Goal: Task Accomplishment & Management: Use online tool/utility

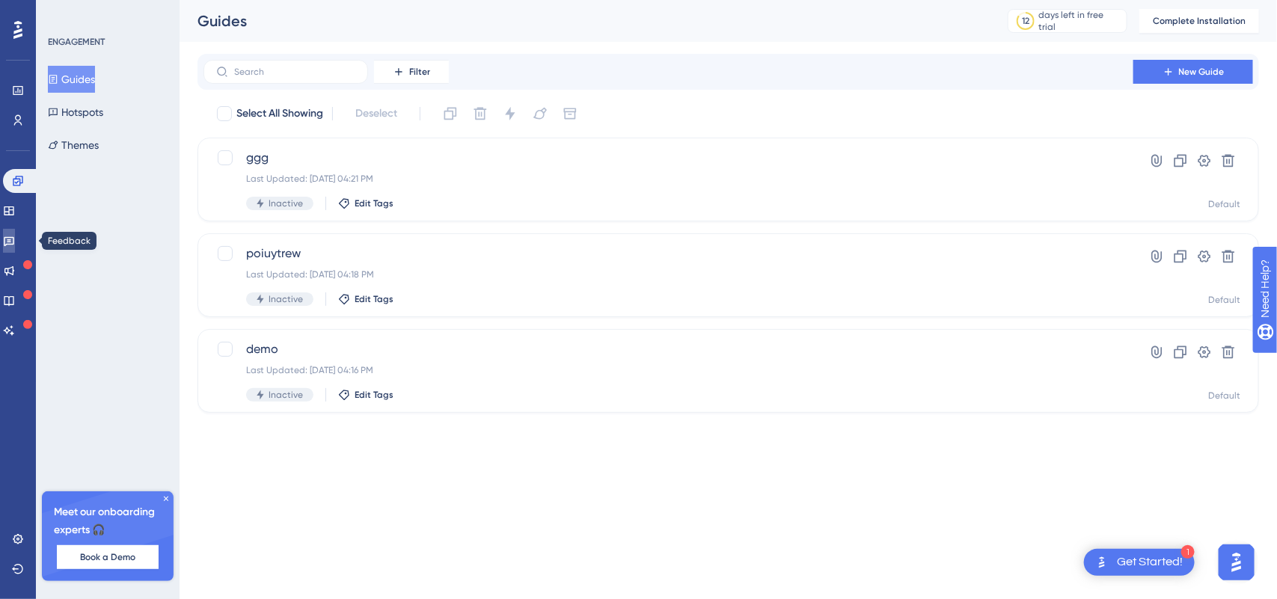
click at [15, 249] on link at bounding box center [9, 241] width 12 height 24
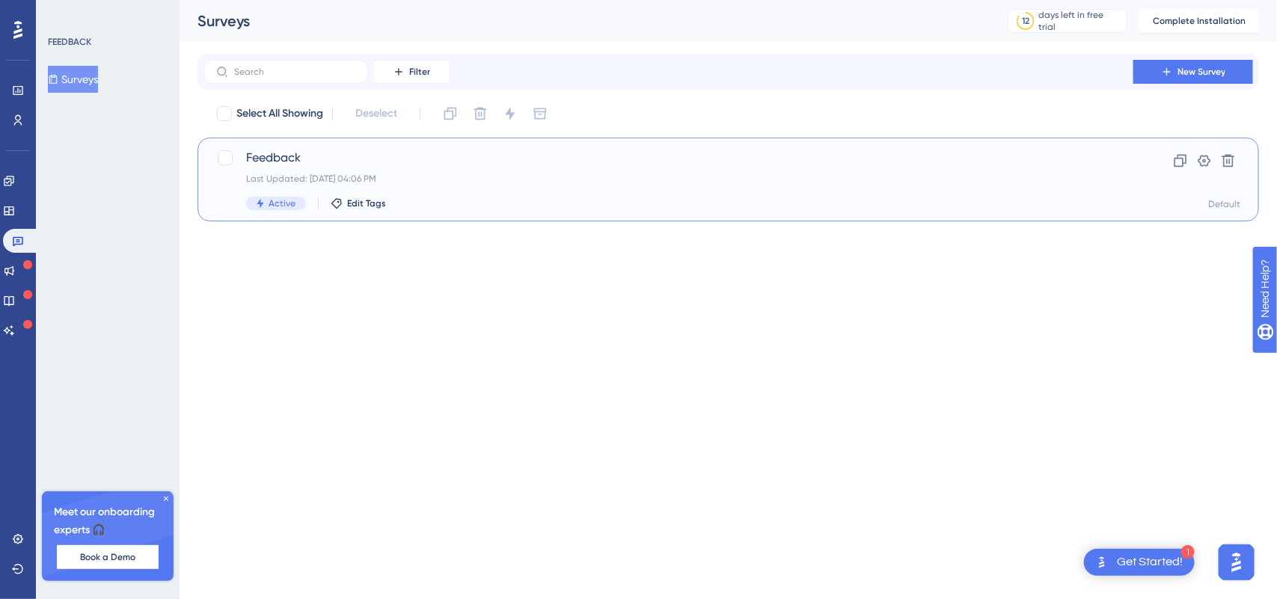
click at [247, 144] on div "Feedback Last Updated: [DATE] 04:06 PM Active Edit Tags Clone Settings Delete D…" at bounding box center [729, 180] width 1062 height 84
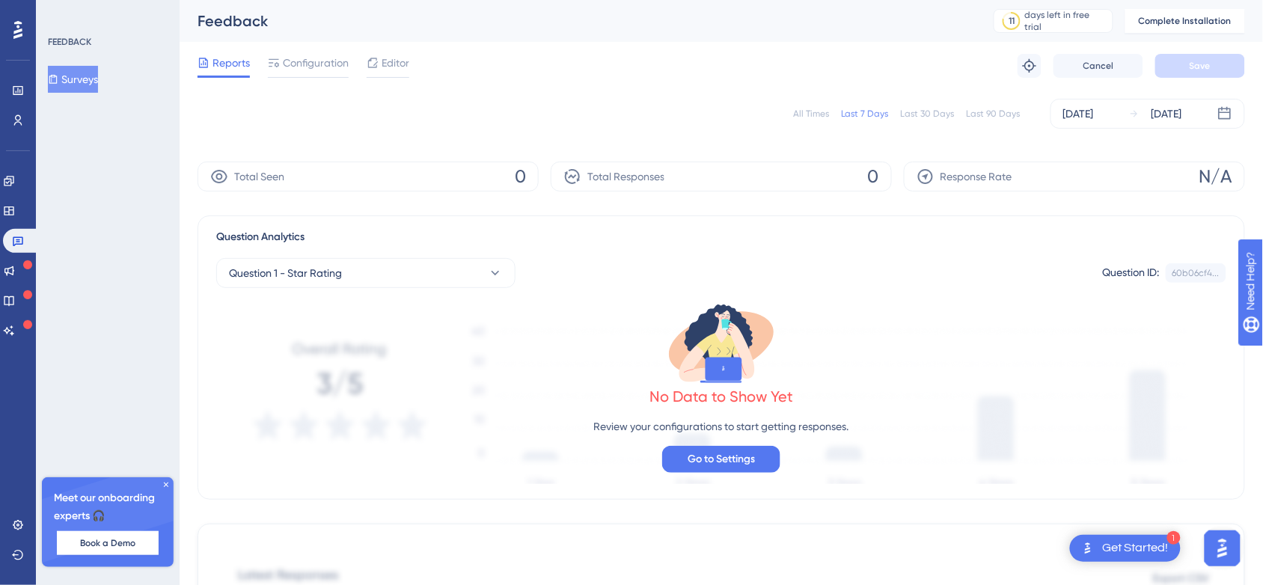
click at [67, 64] on div "FEEDBACK Surveys" at bounding box center [108, 64] width 121 height 57
click at [76, 80] on button "Surveys" at bounding box center [73, 79] width 50 height 27
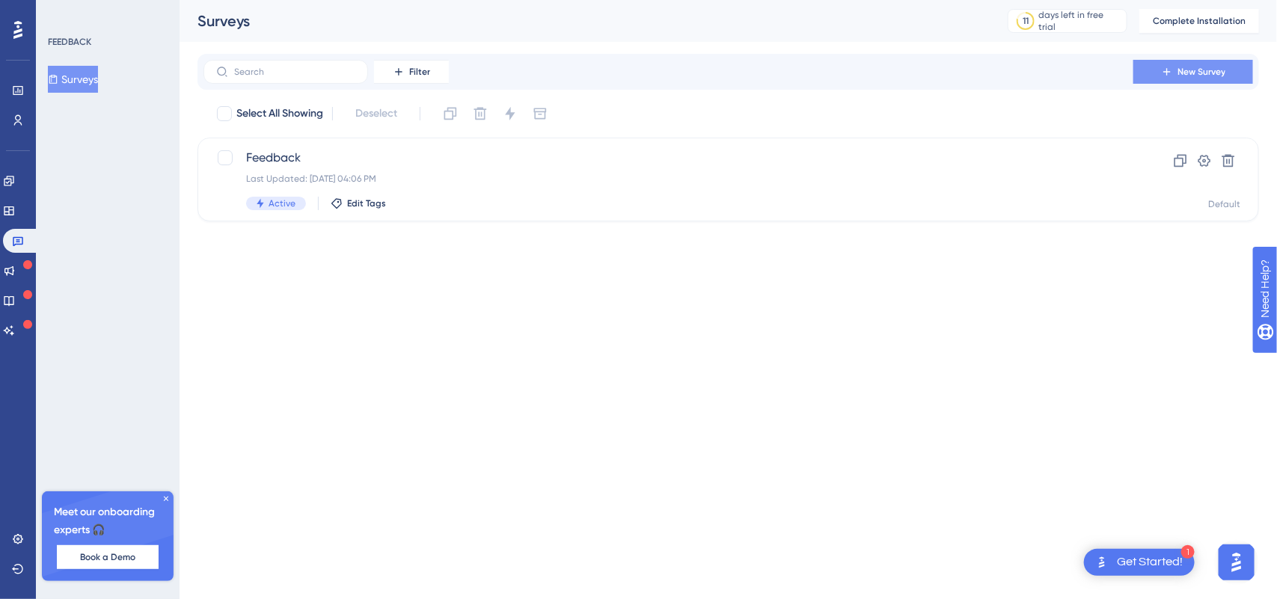
click at [1178, 67] on span "New Survey" at bounding box center [1202, 72] width 48 height 12
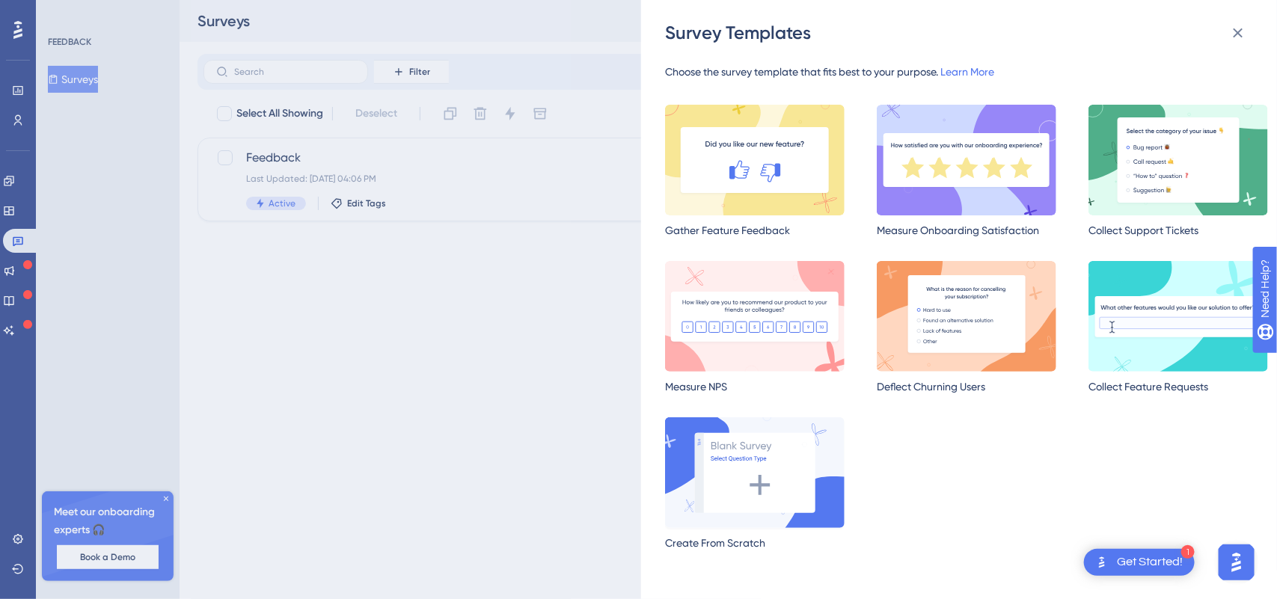
click at [744, 526] on img at bounding box center [755, 472] width 180 height 111
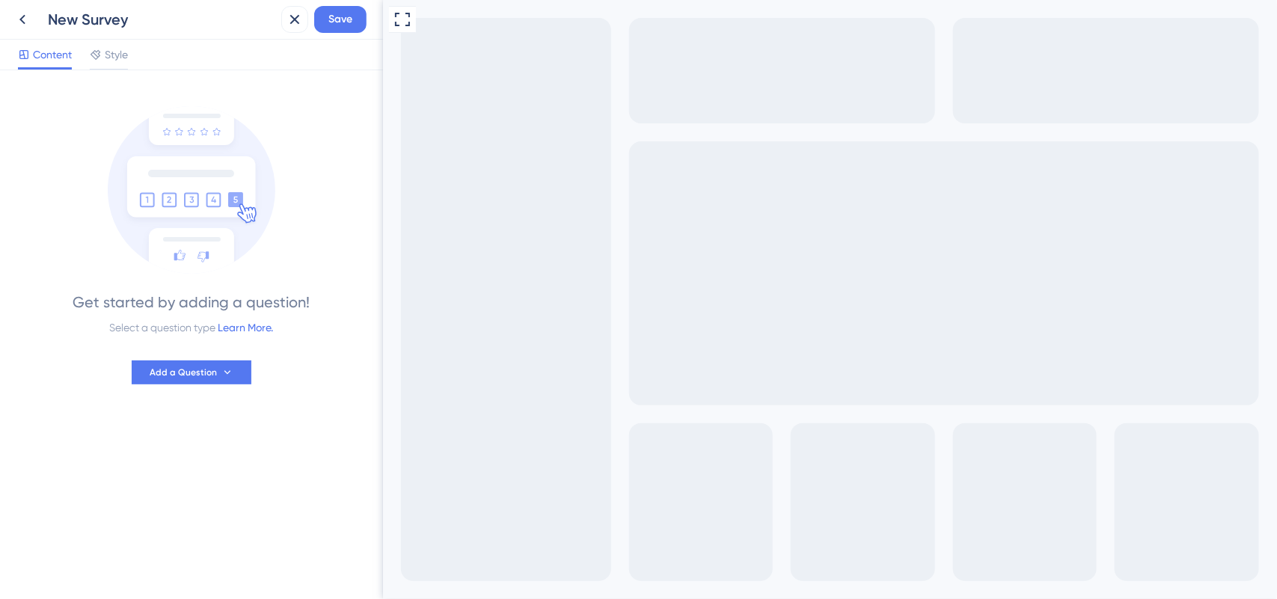
click at [94, 43] on div "Content Style" at bounding box center [191, 55] width 383 height 31
click at [101, 55] on icon at bounding box center [96, 55] width 12 height 12
click at [58, 61] on span "Content" at bounding box center [52, 55] width 39 height 18
click at [196, 361] on button "Add a Question" at bounding box center [192, 373] width 120 height 24
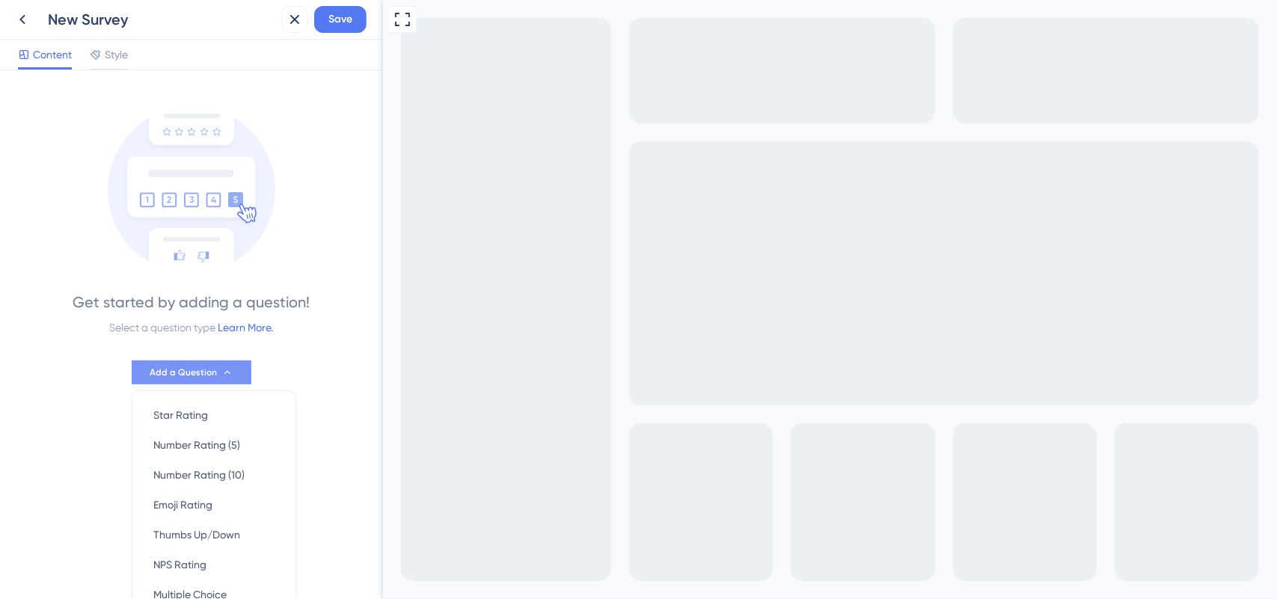
scroll to position [109, 0]
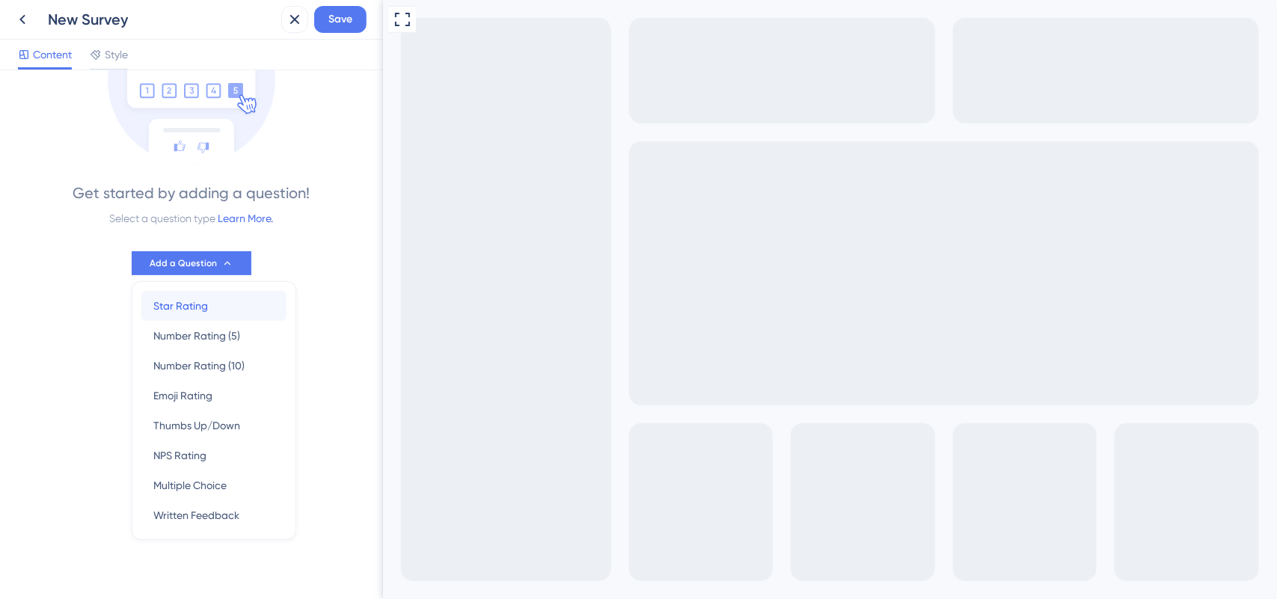
click at [157, 297] on span "Star Rating" at bounding box center [180, 306] width 55 height 18
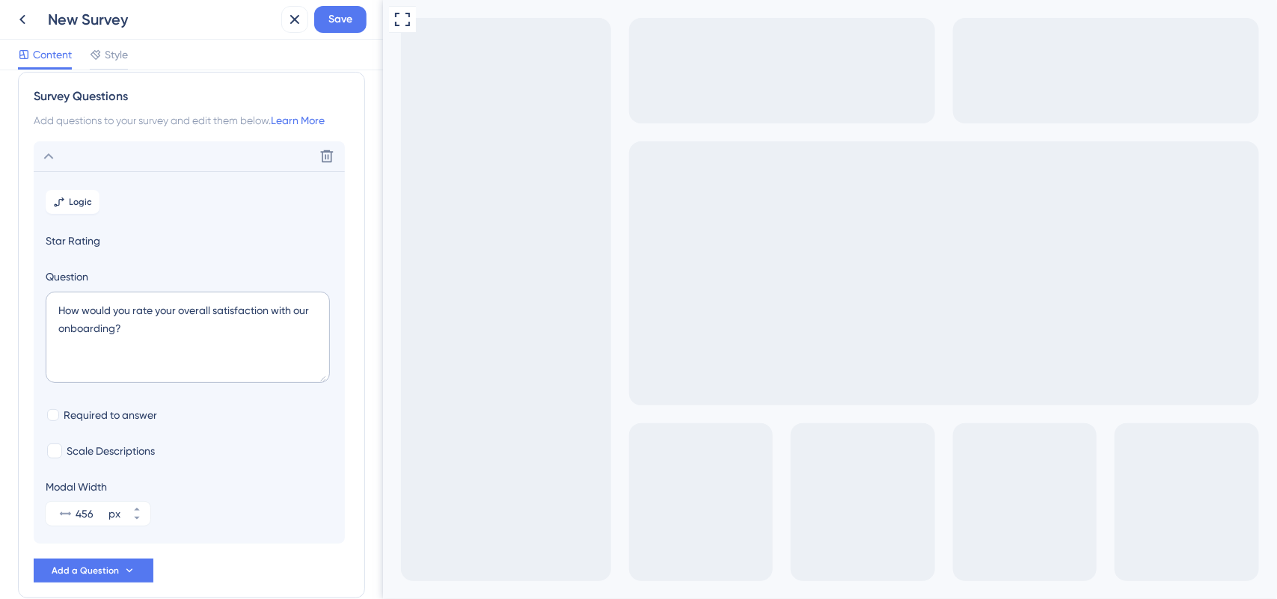
scroll to position [12, 0]
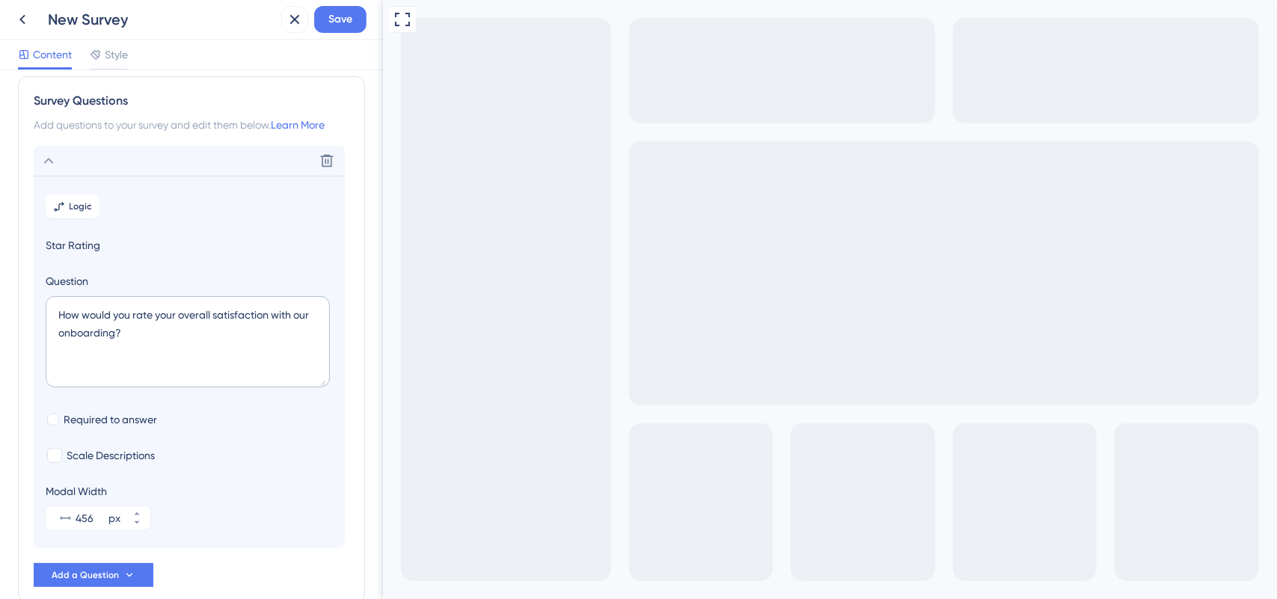
click at [85, 431] on section "Logic Star Rating Question How would you rate your overall satisfaction with ou…" at bounding box center [189, 362] width 311 height 373
click at [98, 417] on span "Required to answer" at bounding box center [111, 420] width 94 height 18
checkbox input "false"
click at [77, 440] on section "Logic Star Rating Question How would you rate your overall satisfaction with ou…" at bounding box center [189, 362] width 311 height 373
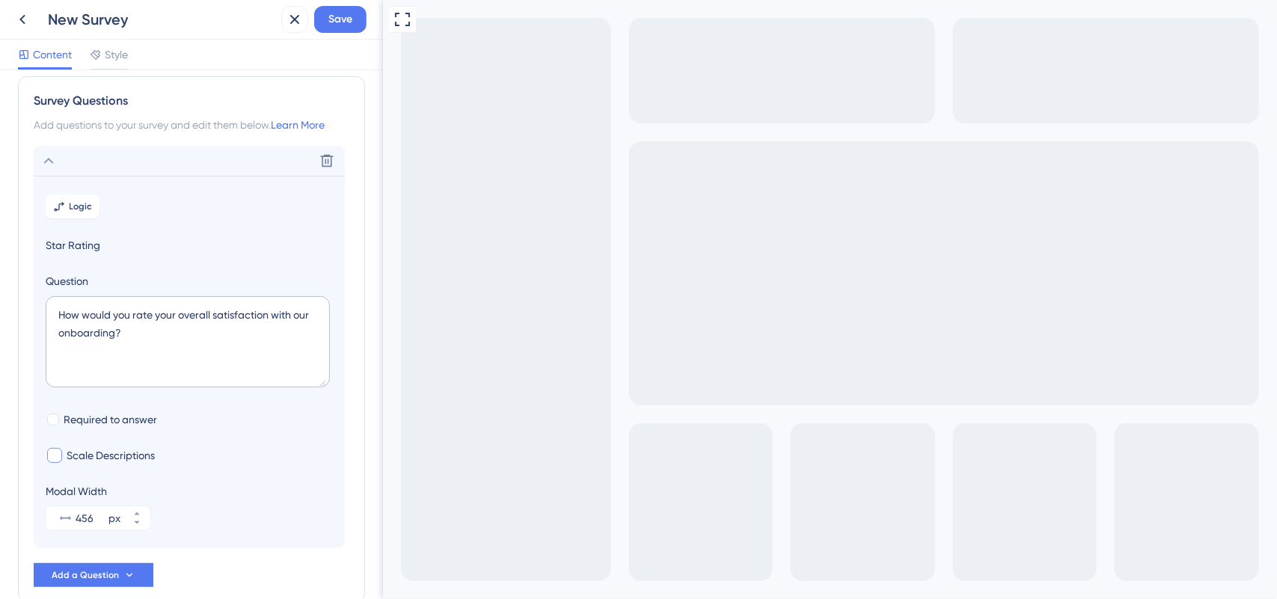
click at [75, 451] on span "Scale Descriptions" at bounding box center [111, 456] width 88 height 18
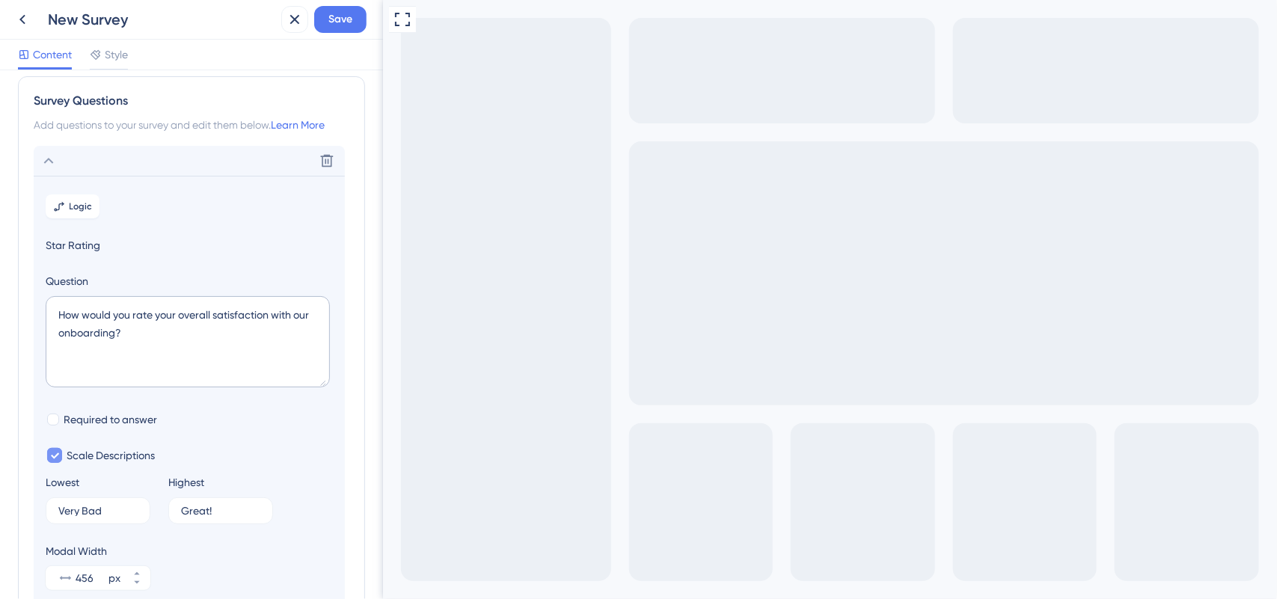
click at [75, 451] on span "Scale Descriptions" at bounding box center [111, 456] width 88 height 18
checkbox input "false"
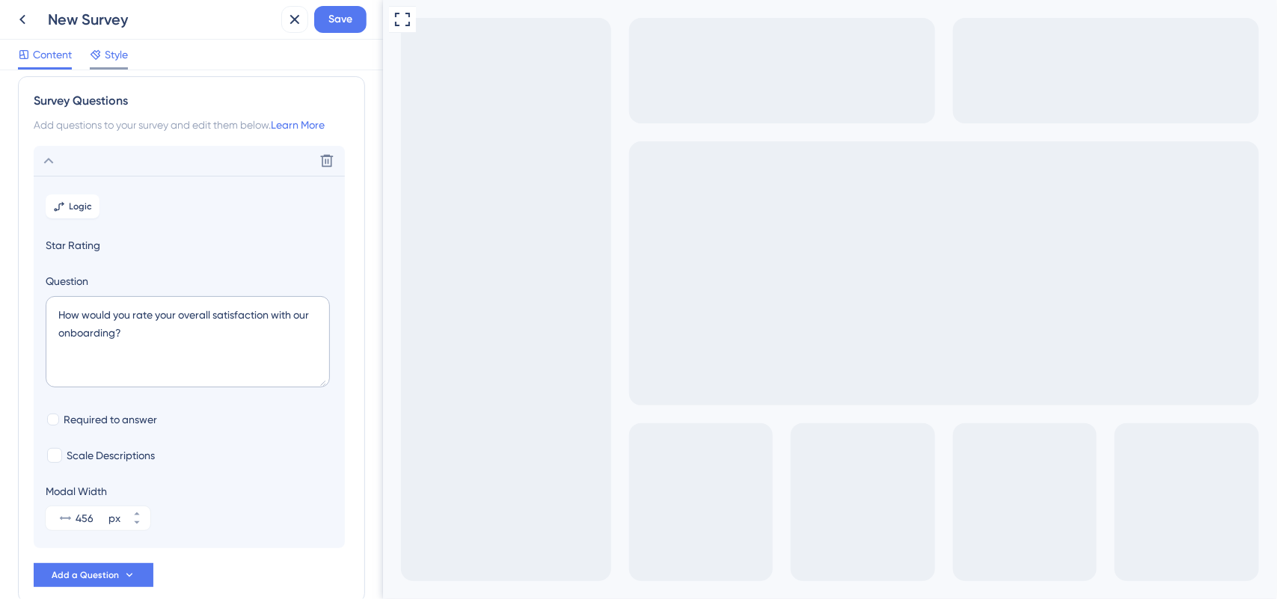
click at [105, 62] on span "Style" at bounding box center [116, 55] width 23 height 18
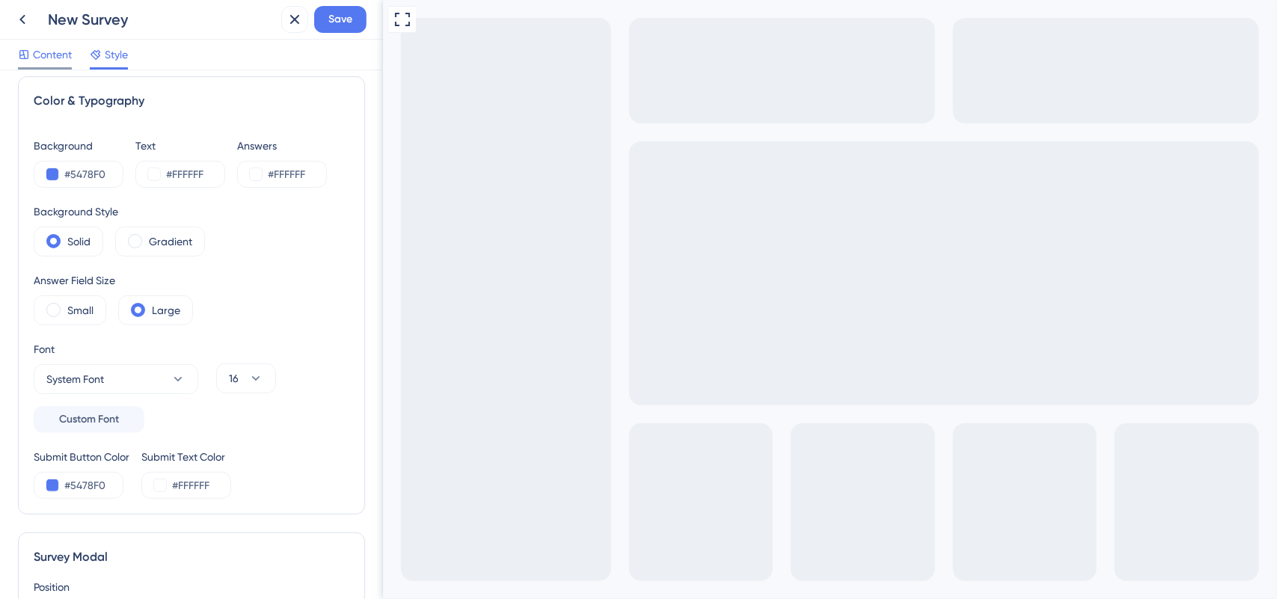
click at [64, 55] on span "Content" at bounding box center [52, 55] width 39 height 18
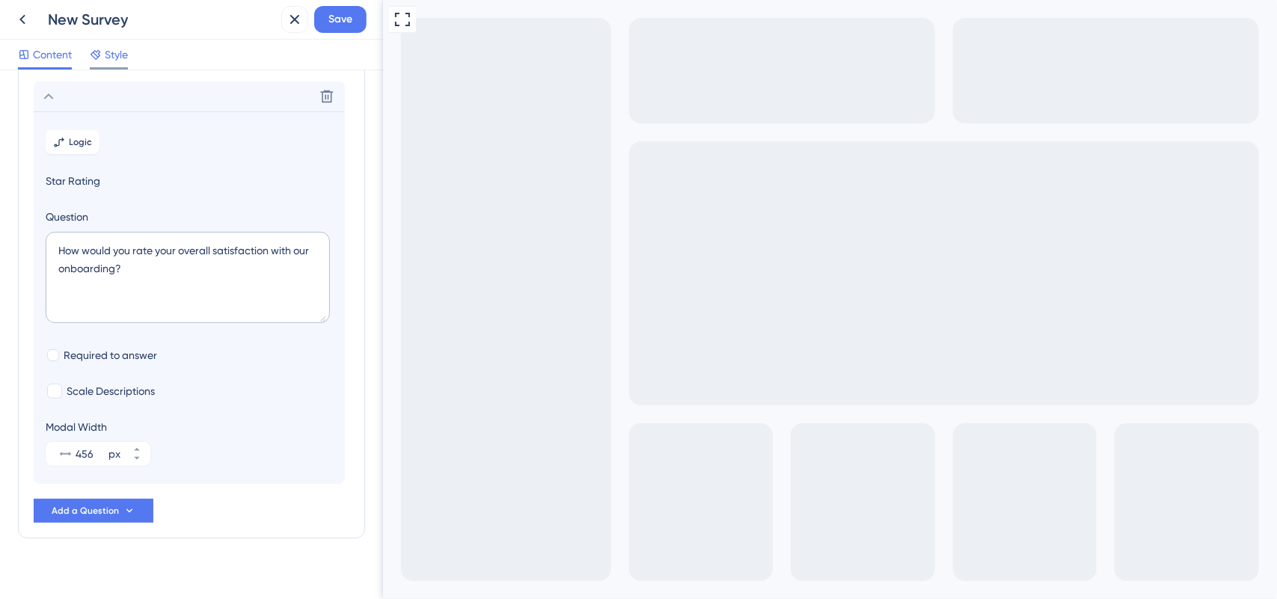
click at [106, 46] on span "Style" at bounding box center [116, 55] width 23 height 18
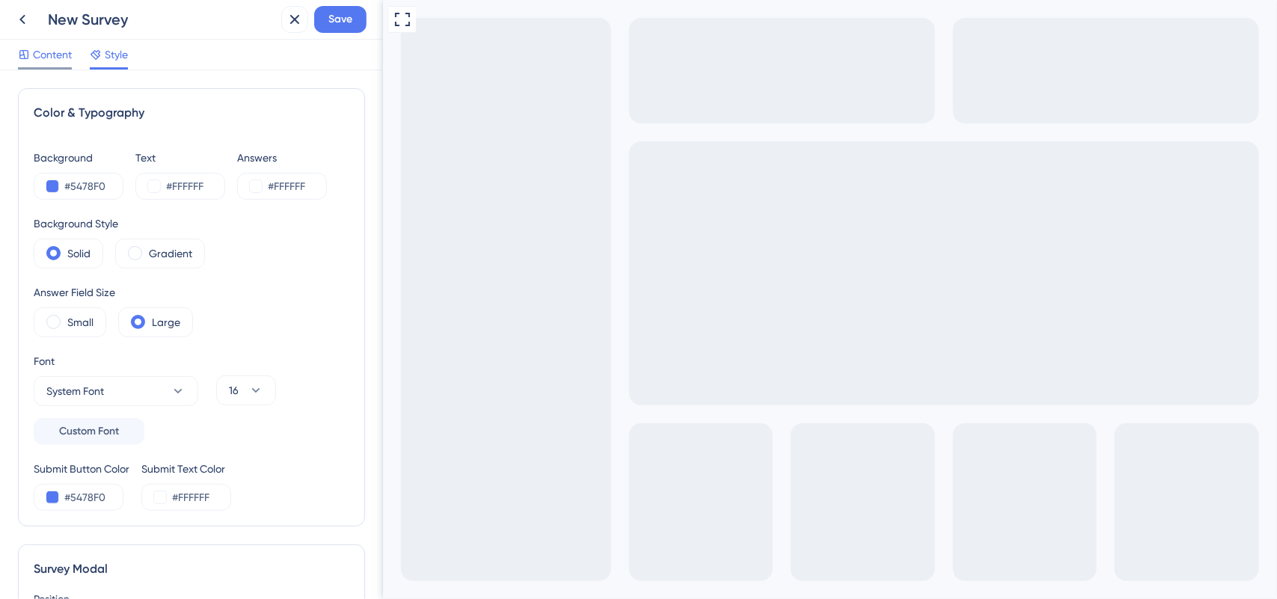
click at [26, 47] on div at bounding box center [24, 55] width 12 height 18
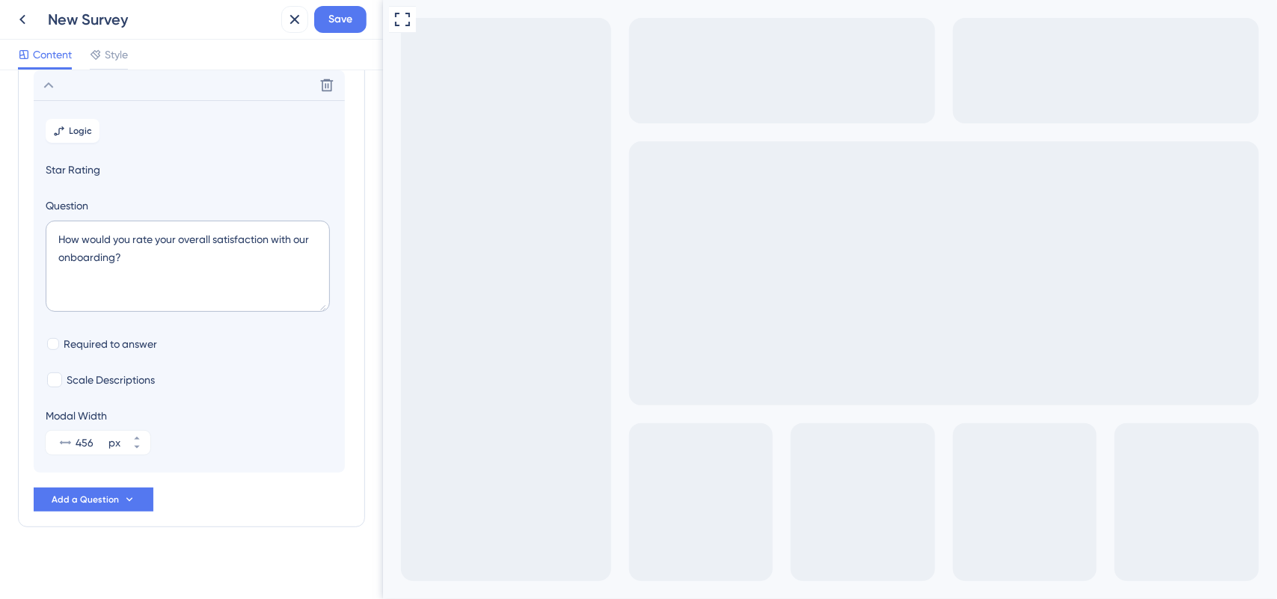
scroll to position [94, 0]
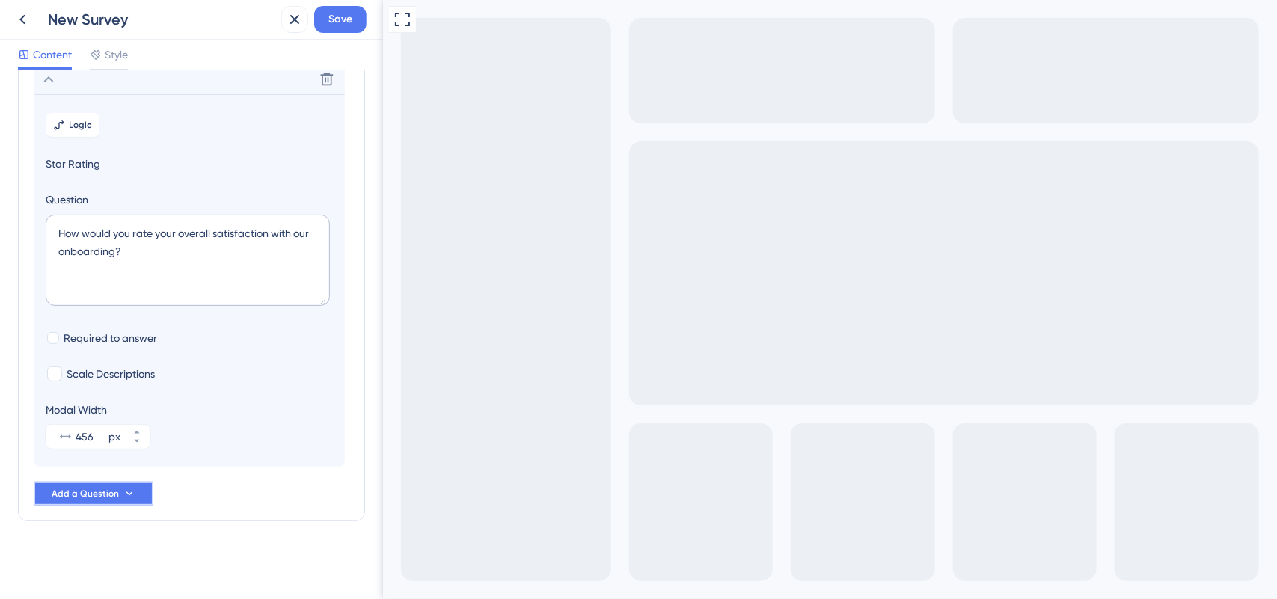
click at [80, 494] on span "Add a Question" at bounding box center [85, 494] width 67 height 12
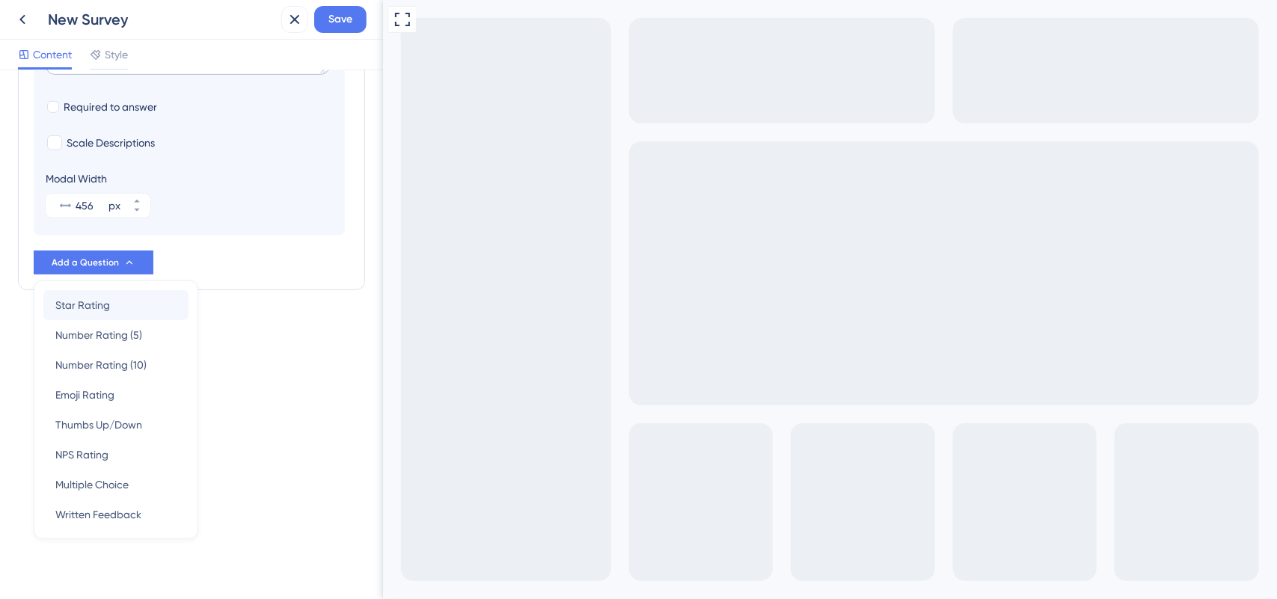
scroll to position [0, 0]
click at [109, 498] on div "Multiple Choice Multiple Choice" at bounding box center [115, 485] width 121 height 30
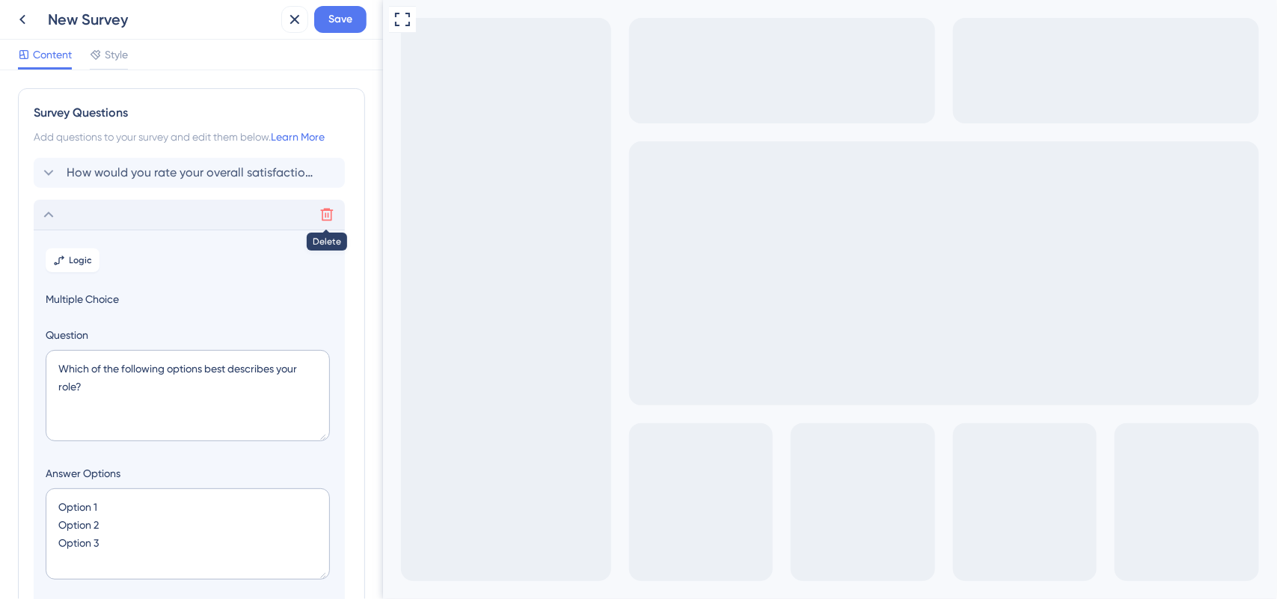
click at [334, 211] on button at bounding box center [327, 215] width 24 height 24
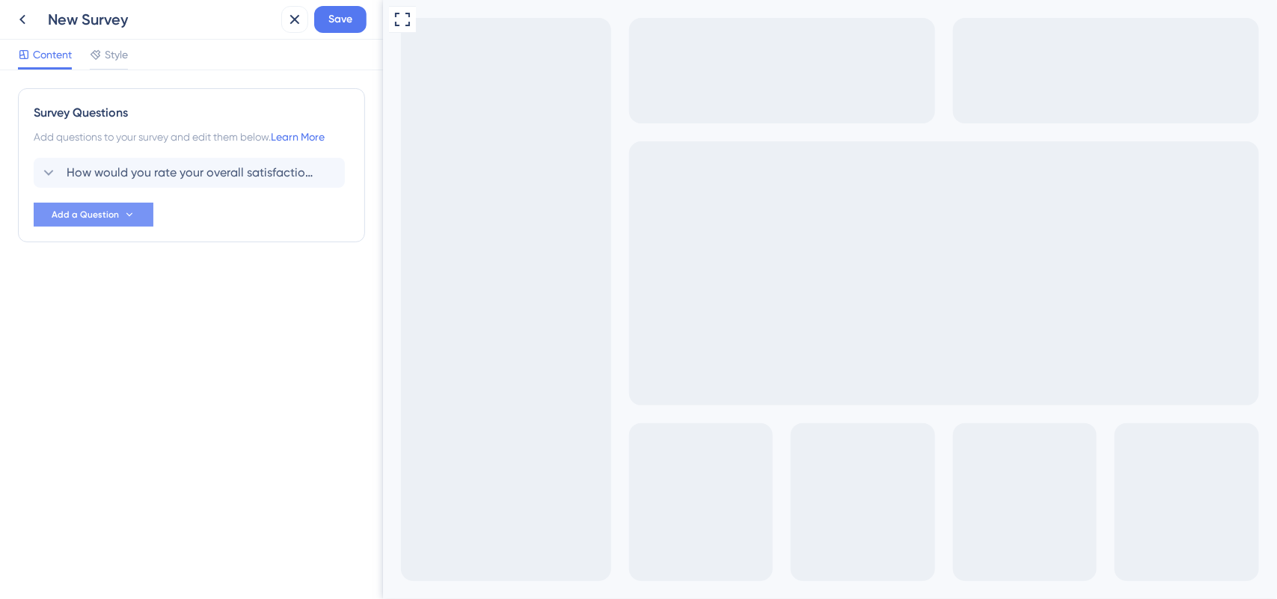
click at [124, 215] on icon at bounding box center [129, 215] width 12 height 12
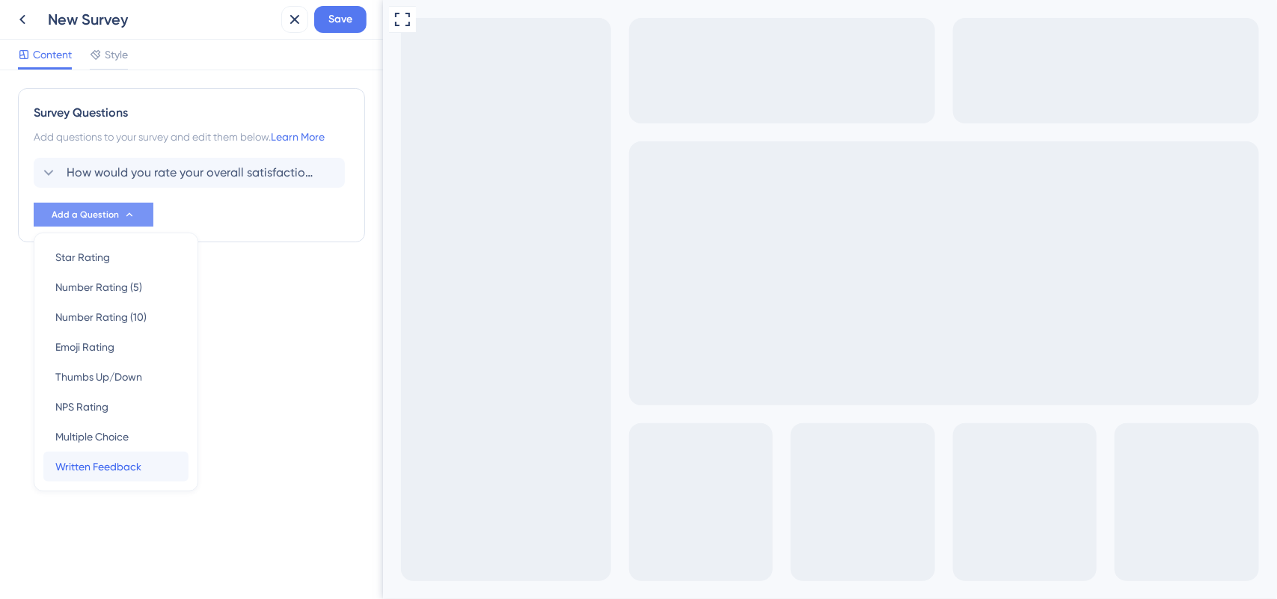
click at [157, 461] on div "Written Feedback Written Feedback" at bounding box center [115, 467] width 121 height 30
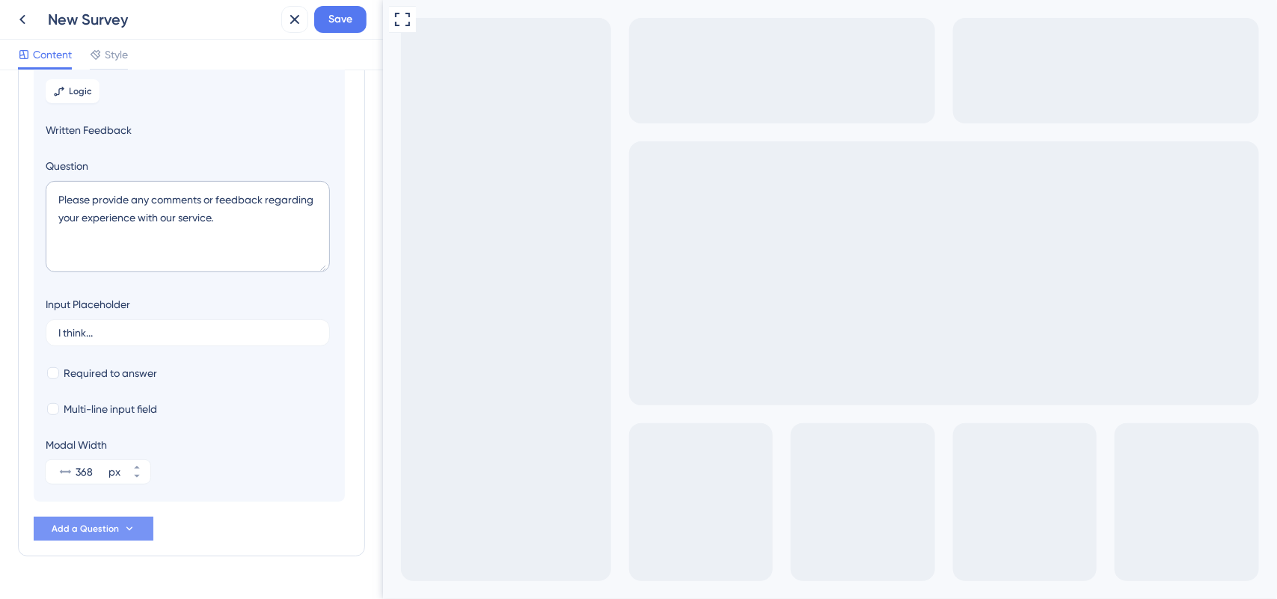
scroll to position [204, 0]
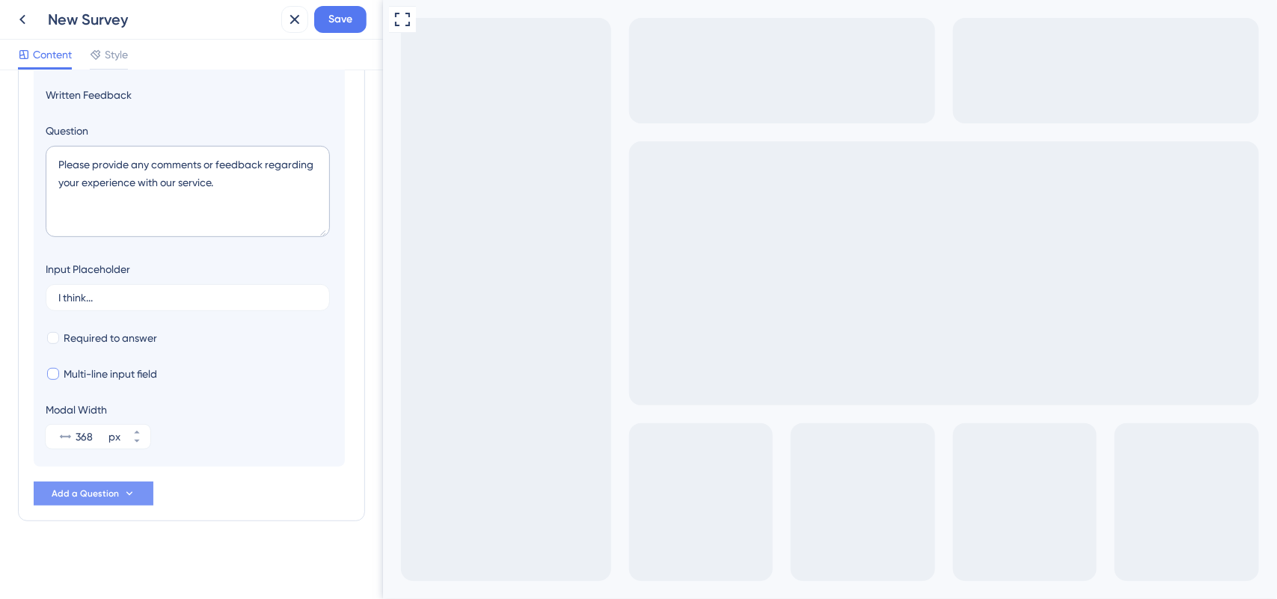
click at [57, 378] on div at bounding box center [53, 374] width 12 height 12
checkbox input "true"
click at [209, 535] on div "Survey Questions Add questions to your survey and edit them below. Learn More H…" at bounding box center [191, 232] width 347 height 697
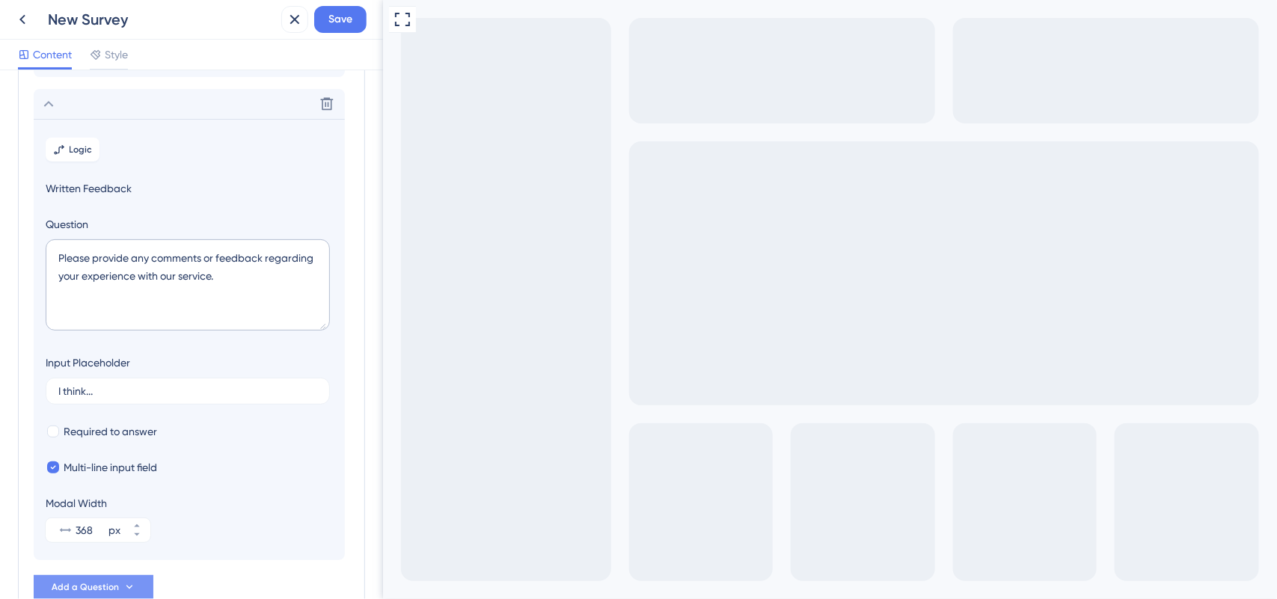
scroll to position [112, 0]
click at [68, 140] on button "Logic" at bounding box center [73, 148] width 54 height 24
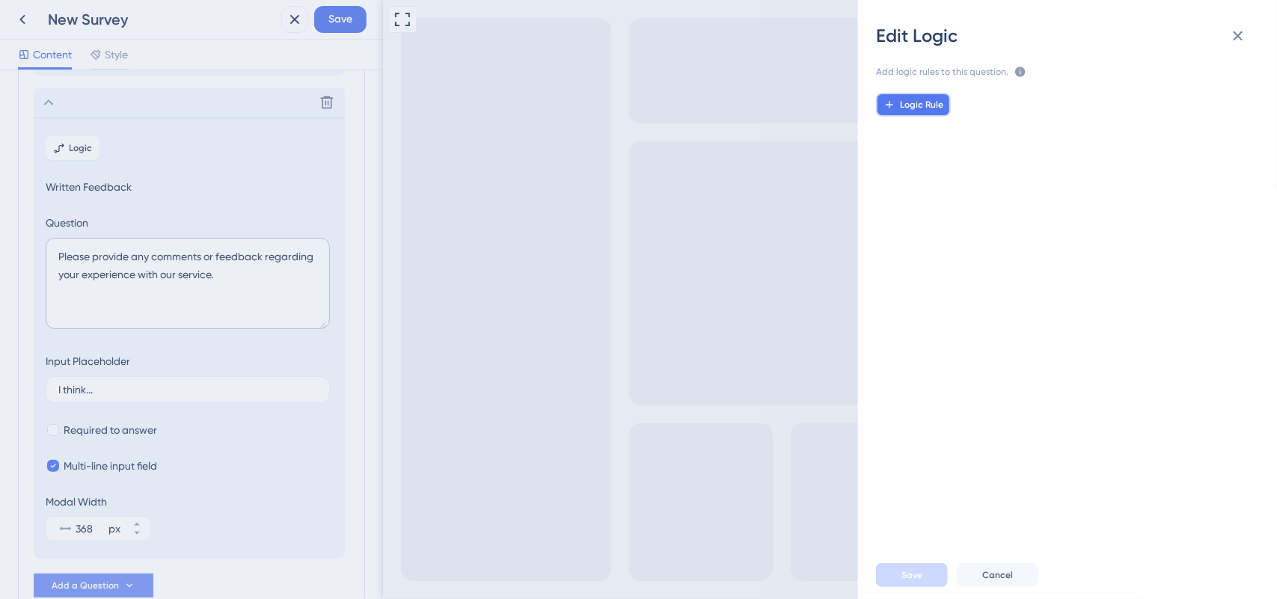
click at [913, 101] on span "Logic Rule" at bounding box center [921, 105] width 43 height 12
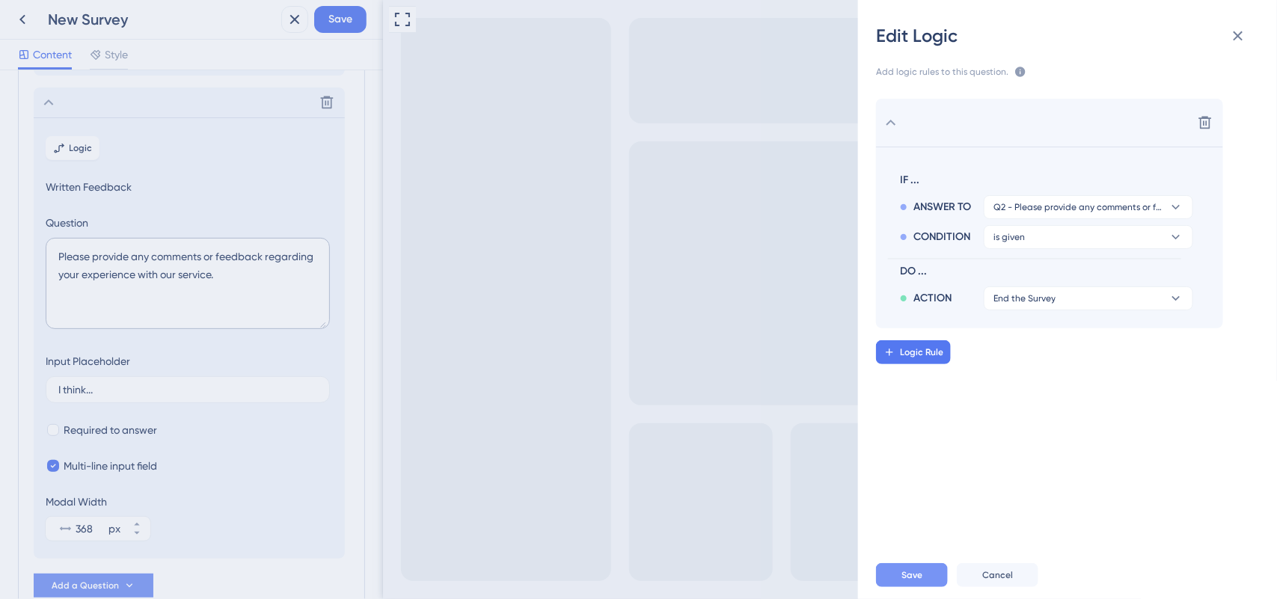
drag, startPoint x: 929, startPoint y: 592, endPoint x: 916, endPoint y: 572, distance: 23.2
click at [916, 572] on div "Save Cancel" at bounding box center [1085, 575] width 419 height 48
click at [916, 572] on span "Save" at bounding box center [912, 575] width 21 height 12
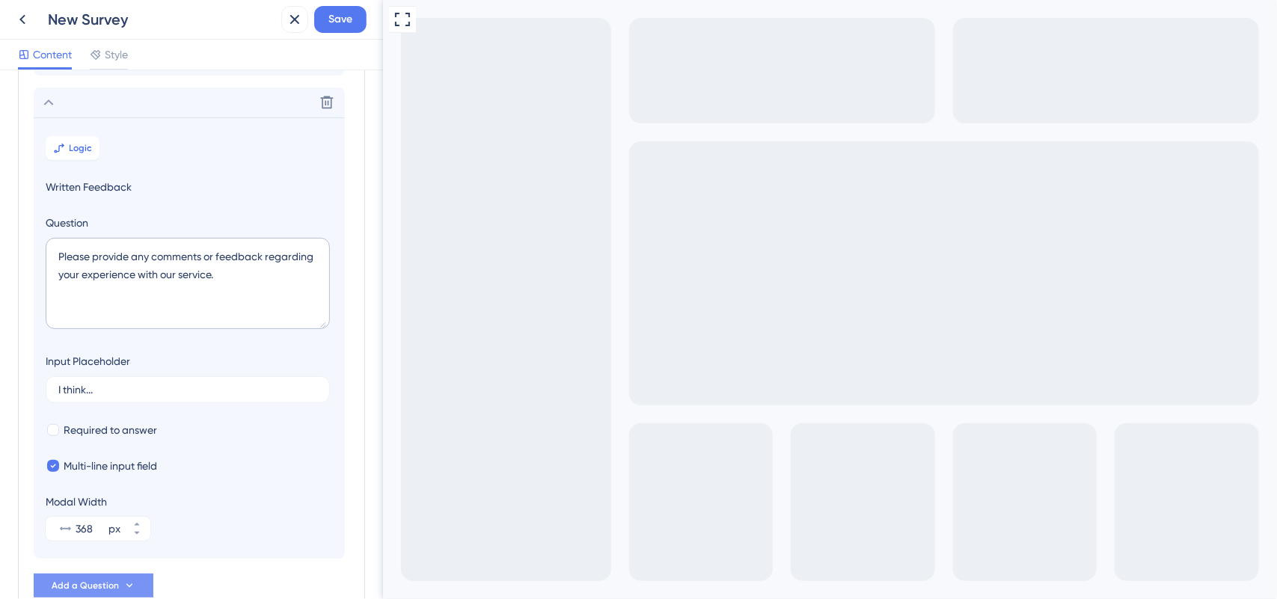
type textarea "nuytdsgr"
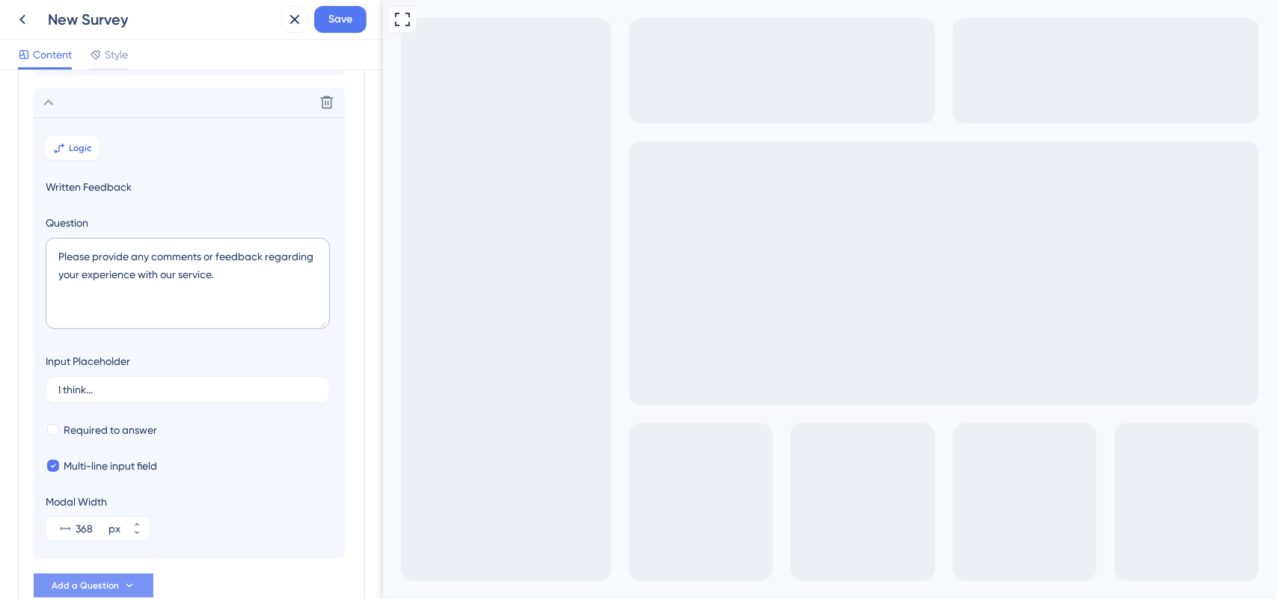
drag, startPoint x: 320, startPoint y: 32, endPoint x: 329, endPoint y: 24, distance: 12.2
click at [329, 24] on div "Save" at bounding box center [323, 19] width 85 height 27
click at [329, 24] on span "Save" at bounding box center [340, 19] width 24 height 18
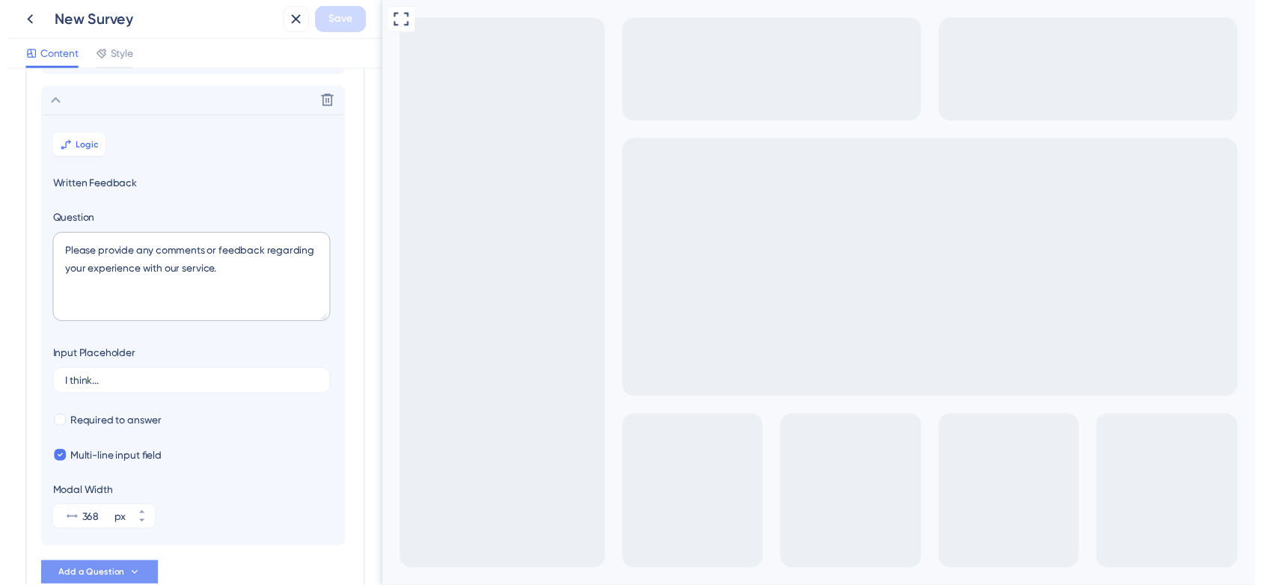
scroll to position [204, 0]
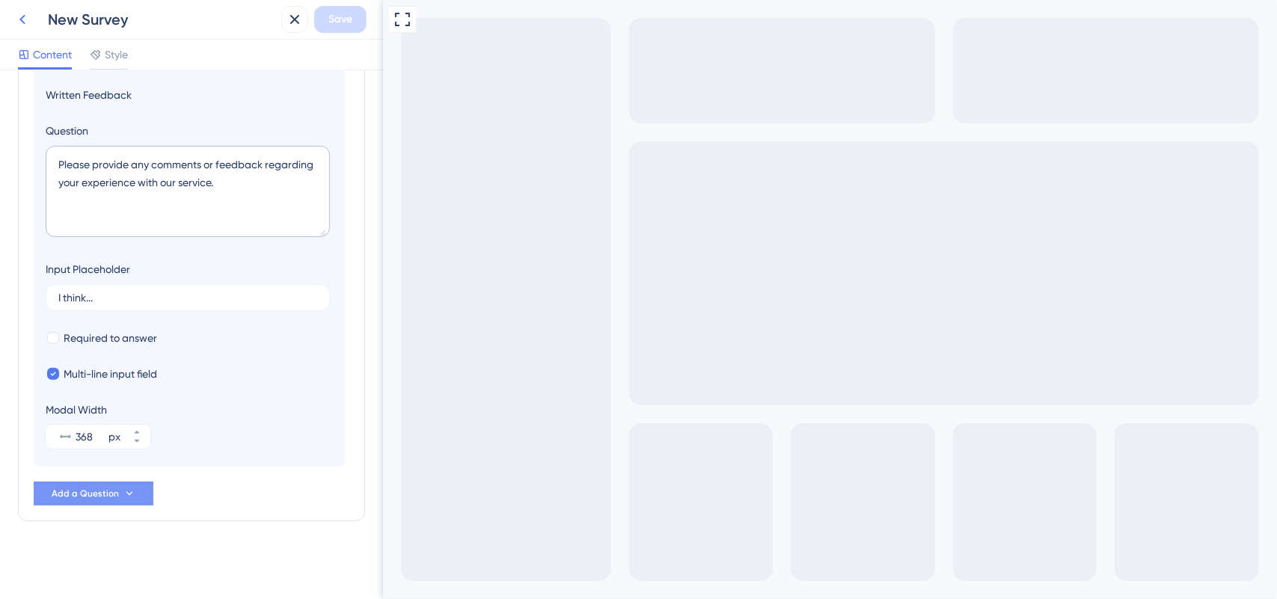
click at [31, 15] on icon at bounding box center [22, 19] width 18 height 18
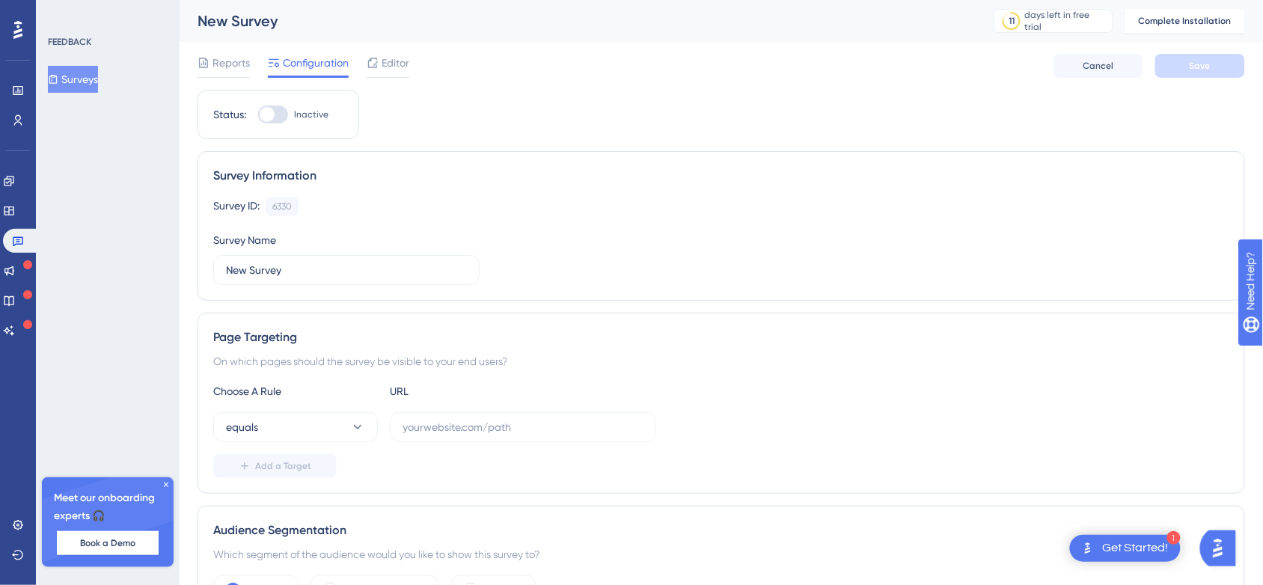
scroll to position [62, 0]
